Goal: Check status: Check status

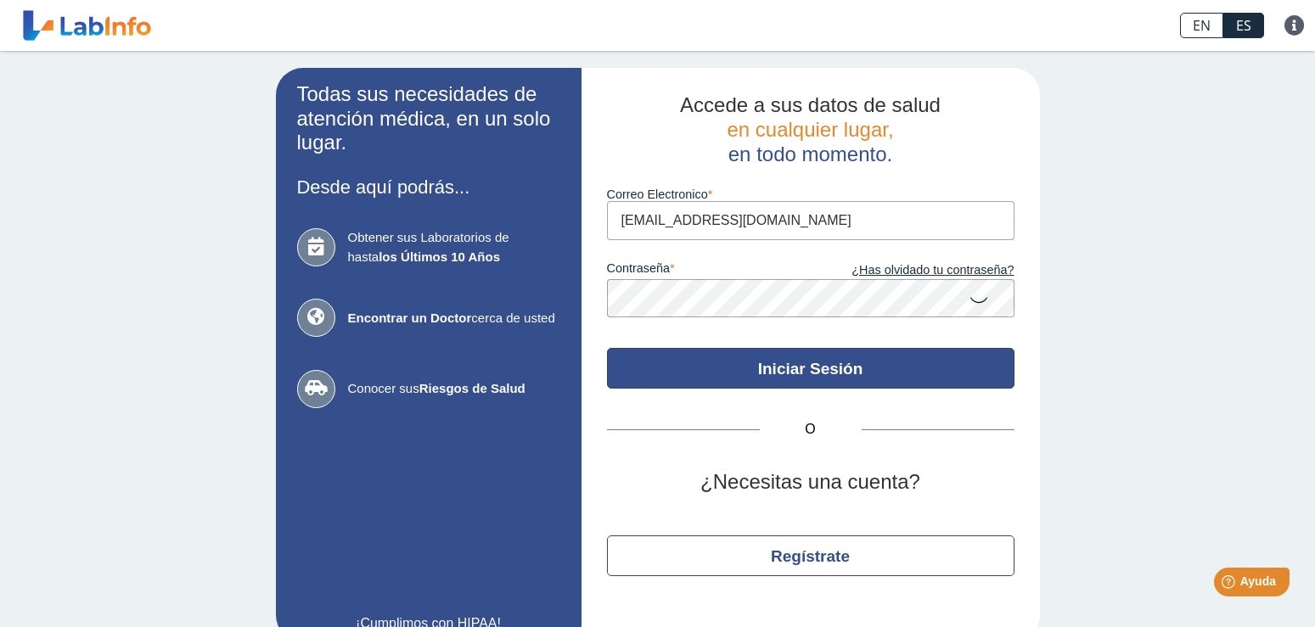
click at [812, 379] on button "Iniciar Sesión" at bounding box center [810, 368] width 407 height 41
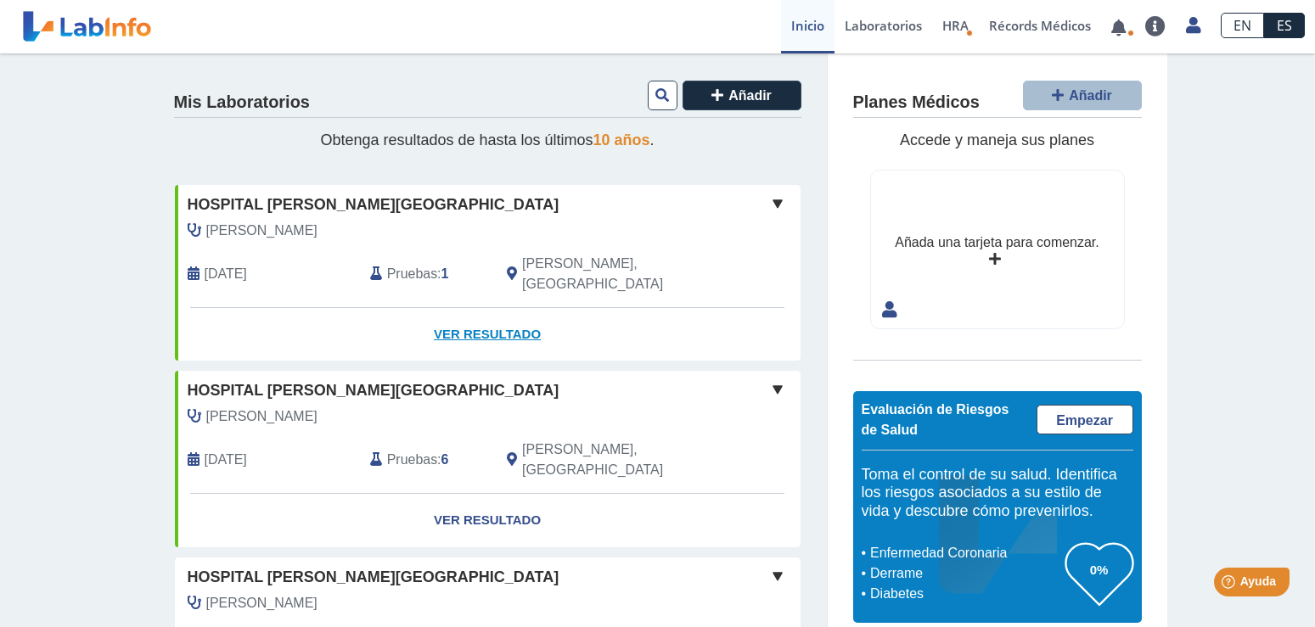
click at [480, 311] on link "Ver Resultado" at bounding box center [488, 334] width 626 height 53
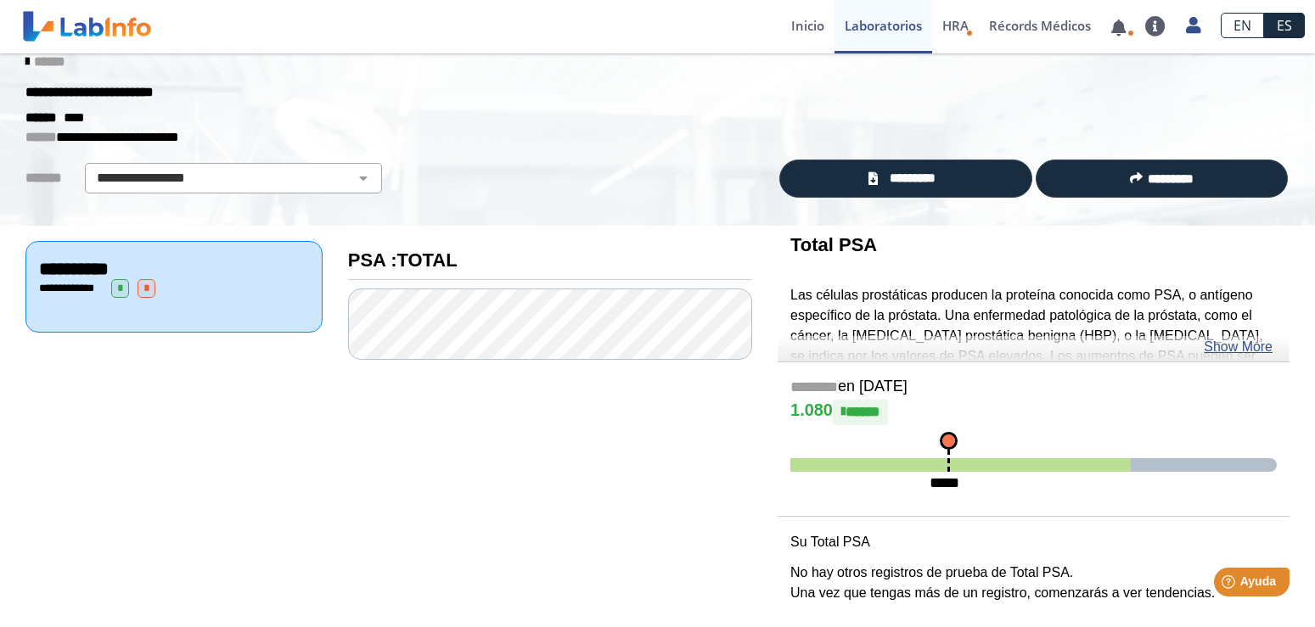
scroll to position [35, 0]
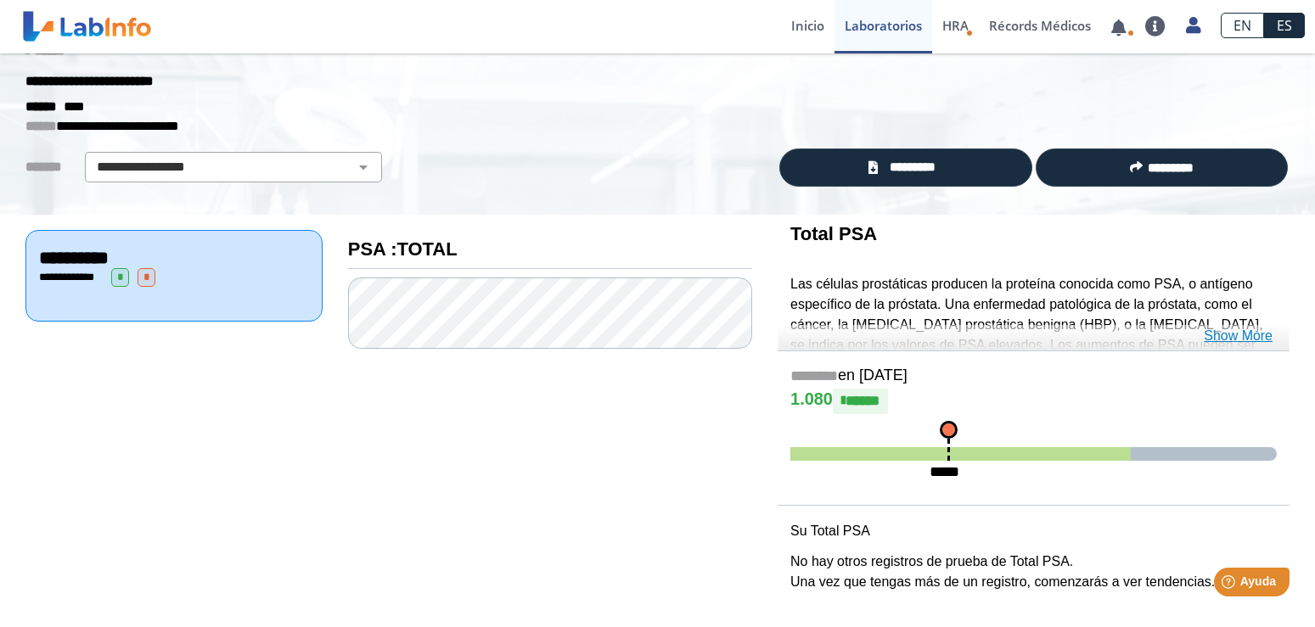
click at [1234, 338] on link "Show More" at bounding box center [1238, 336] width 69 height 20
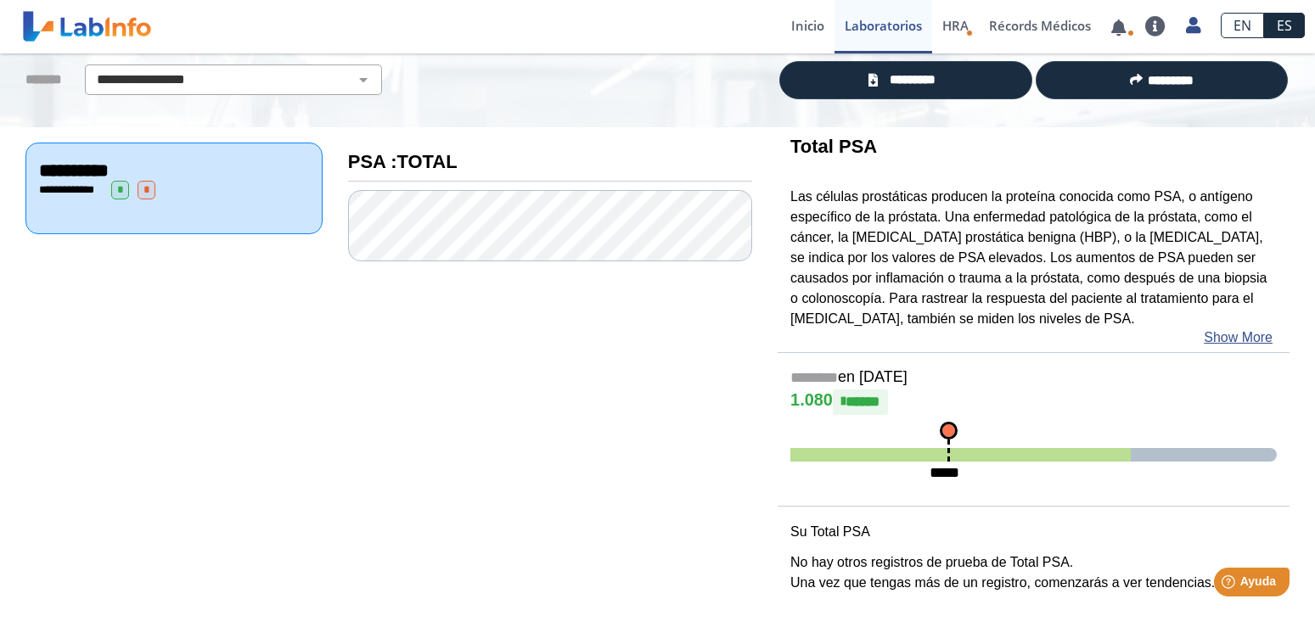
scroll to position [0, 0]
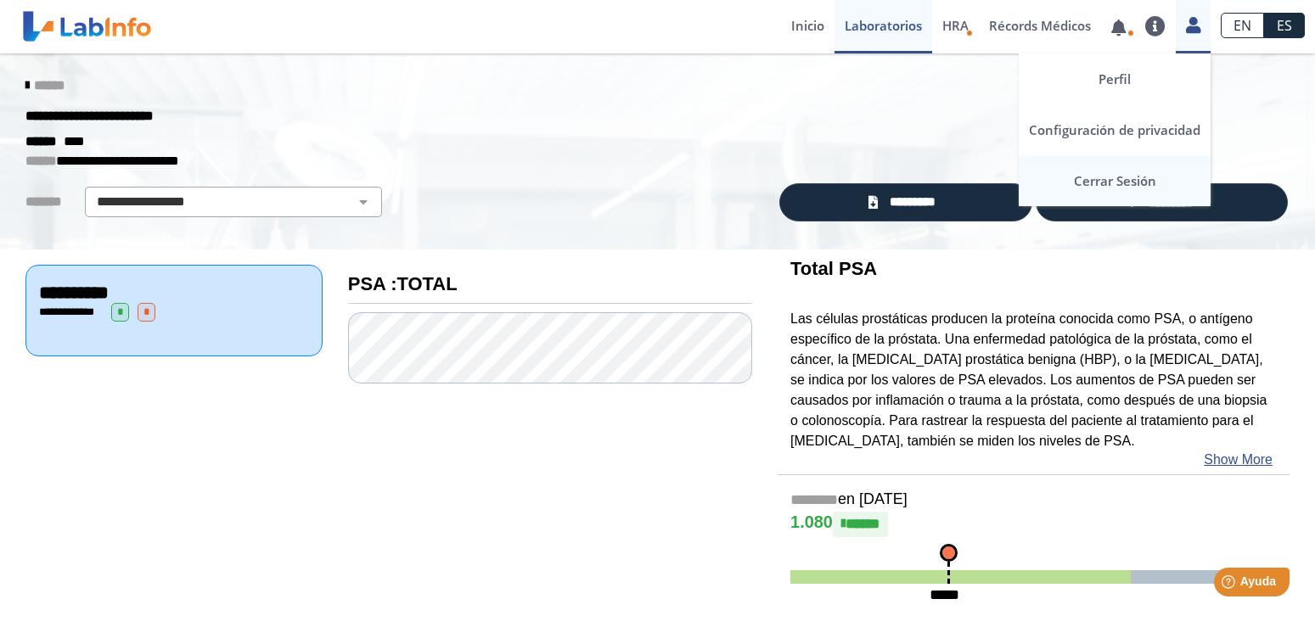
click at [1126, 181] on link "Cerrar Sesión" at bounding box center [1115, 180] width 192 height 51
